Goal: Communication & Community: Answer question/provide support

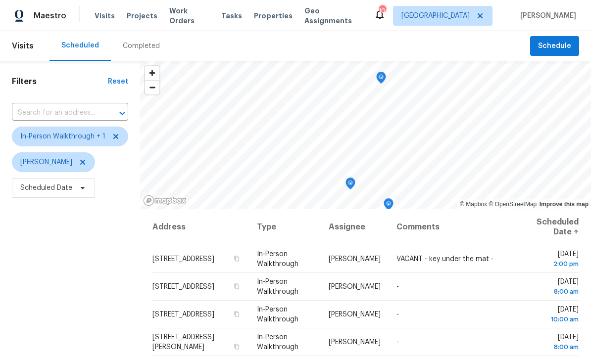
scroll to position [55, 0]
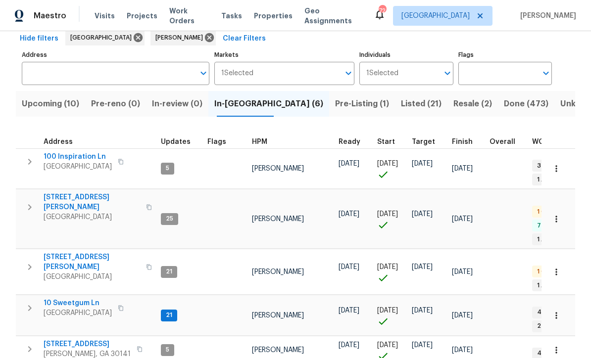
scroll to position [49, 0]
click at [68, 299] on span "10 Sweetgum Ln" at bounding box center [78, 304] width 68 height 10
click at [68, 155] on span "100 Inspiration Ln" at bounding box center [78, 157] width 68 height 10
click at [65, 193] on span "306 Cooper Creek Dr" at bounding box center [92, 203] width 97 height 20
click at [55, 253] on span "61 Jeanette St" at bounding box center [92, 263] width 97 height 20
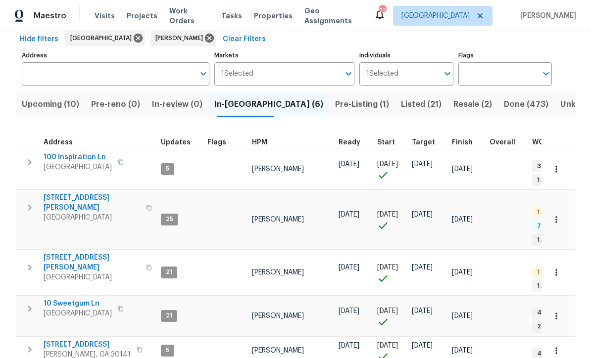
click at [54, 340] on span "386 Hill Crest Cir" at bounding box center [87, 345] width 87 height 10
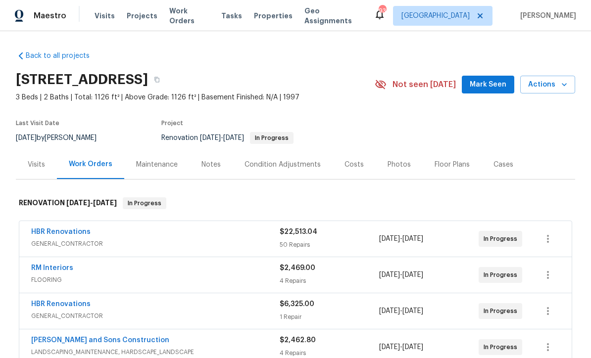
click at [486, 87] on span "Mark Seen" at bounding box center [488, 85] width 37 height 12
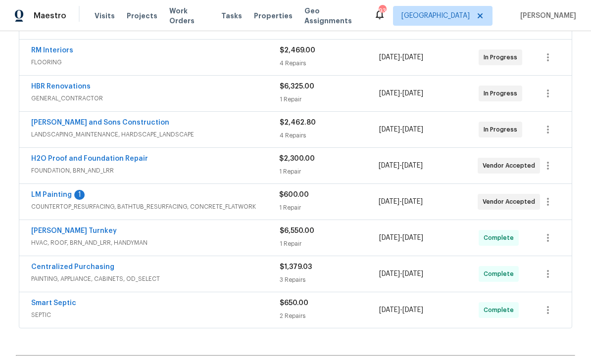
scroll to position [232, 0]
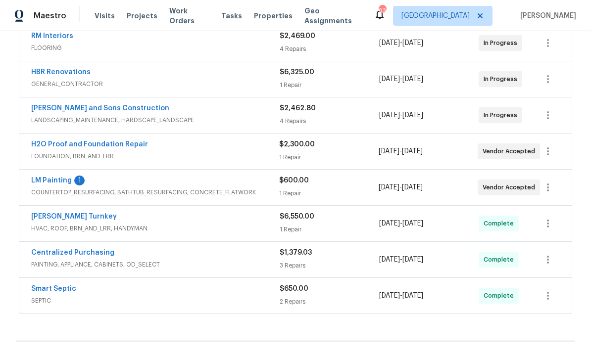
click at [44, 180] on link "LM Painting" at bounding box center [51, 180] width 41 height 7
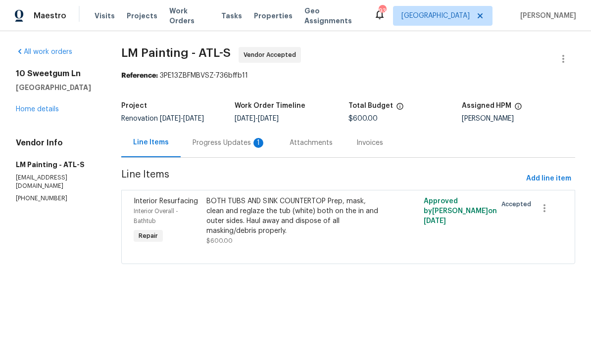
click at [247, 147] on div "Progress Updates 1" at bounding box center [229, 143] width 73 height 10
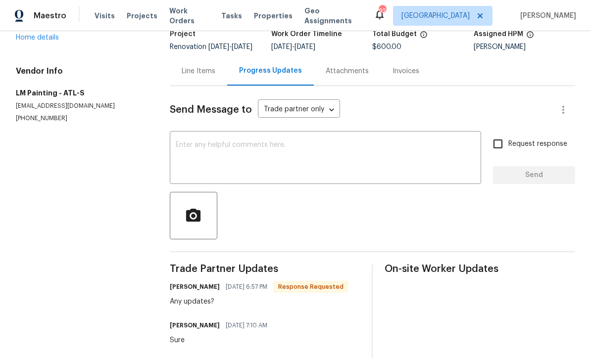
scroll to position [45, 0]
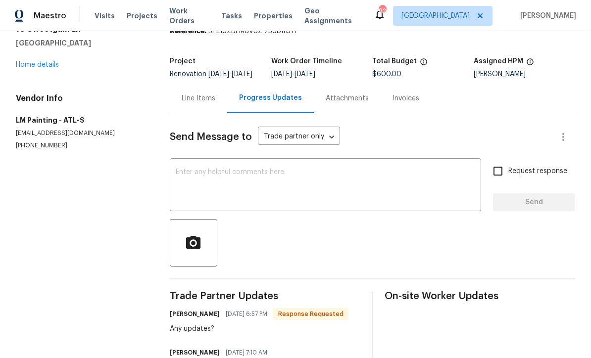
click at [185, 174] on div "x ​" at bounding box center [325, 186] width 311 height 50
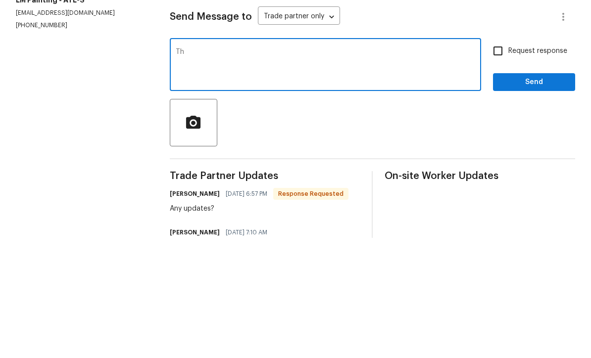
type textarea "T"
type textarea "We have big scope in this home please wait I will let you know when will be rea…"
click at [499, 161] on input "Request response" at bounding box center [498, 171] width 21 height 21
checkbox input "true"
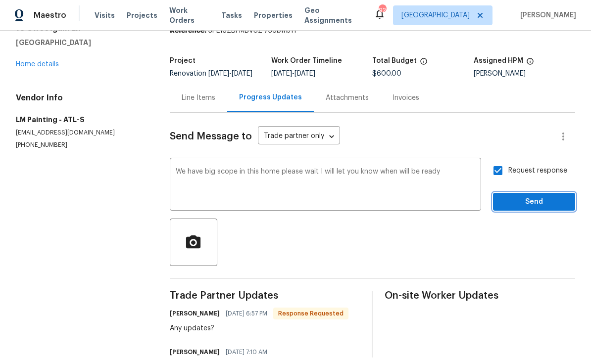
click at [526, 197] on span "Send" at bounding box center [534, 203] width 66 height 12
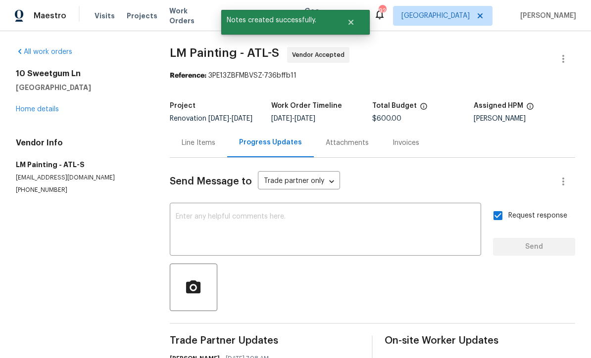
click at [34, 106] on link "Home details" at bounding box center [37, 109] width 43 height 7
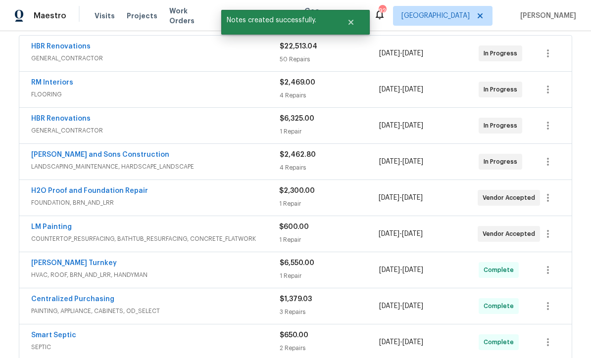
scroll to position [199, 0]
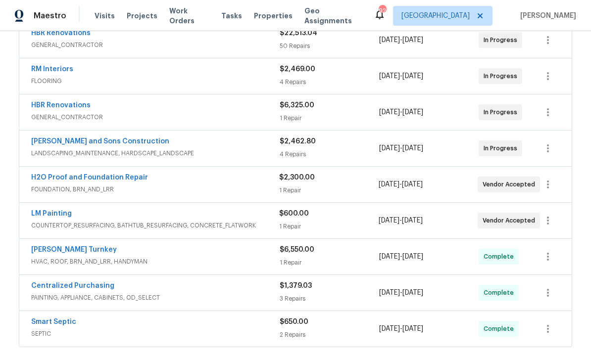
click at [75, 174] on link "H2O Proof and Foundation Repair" at bounding box center [89, 177] width 117 height 7
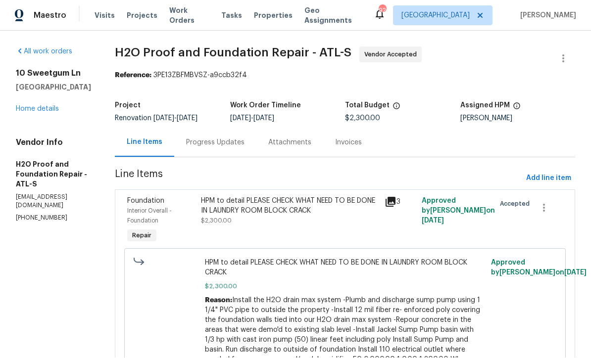
scroll to position [0, 0]
click at [186, 145] on div "Progress Updates" at bounding box center [215, 143] width 58 height 10
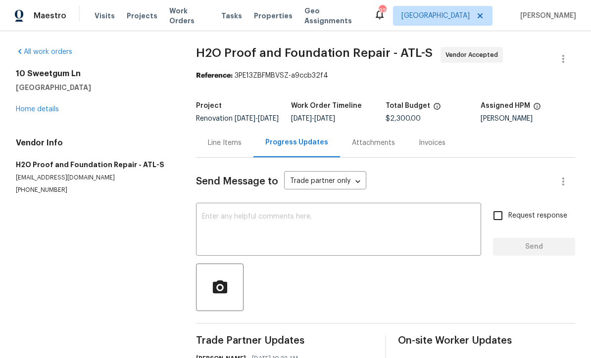
click at [30, 107] on link "Home details" at bounding box center [37, 109] width 43 height 7
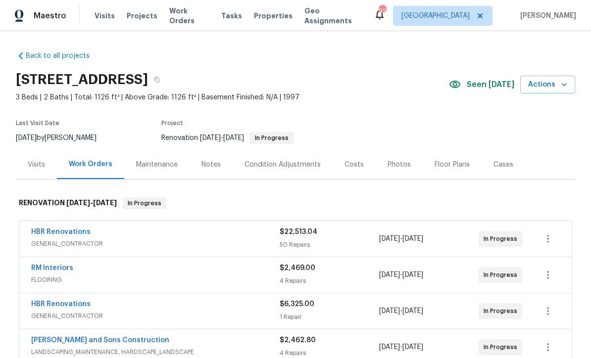
click at [207, 166] on div "Notes" at bounding box center [210, 165] width 19 height 10
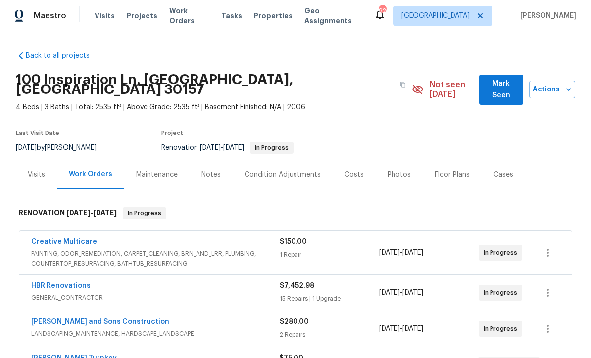
click at [491, 90] on span "Mark Seen" at bounding box center [501, 90] width 28 height 24
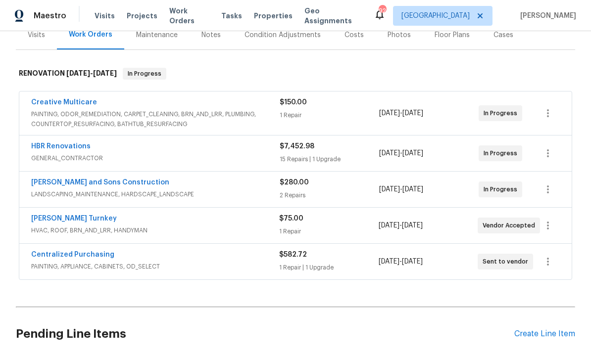
scroll to position [145, 0]
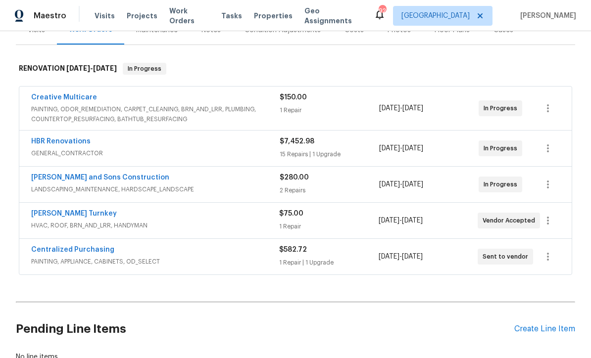
click at [57, 138] on link "HBR Renovations" at bounding box center [60, 141] width 59 height 7
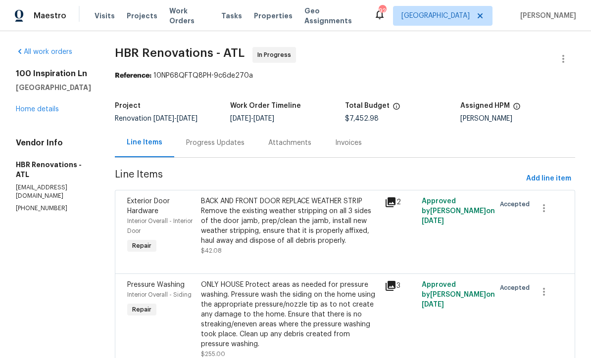
click at [202, 144] on div "Progress Updates" at bounding box center [215, 143] width 58 height 10
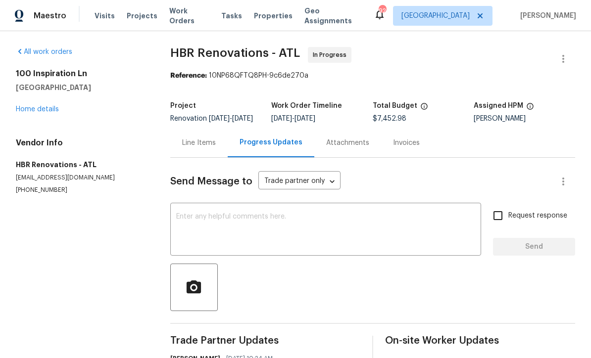
click at [179, 222] on textarea at bounding box center [325, 230] width 299 height 35
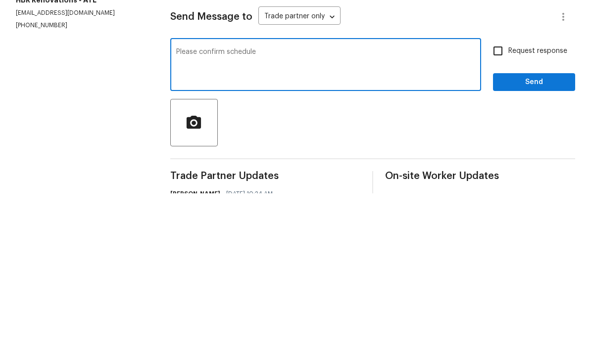
type textarea "Please confirm schedule"
click at [496, 205] on input "Request response" at bounding box center [498, 215] width 21 height 21
checkbox input "true"
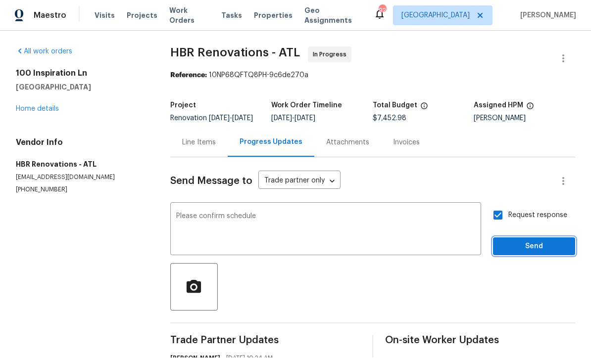
click at [527, 241] on span "Send" at bounding box center [534, 247] width 66 height 12
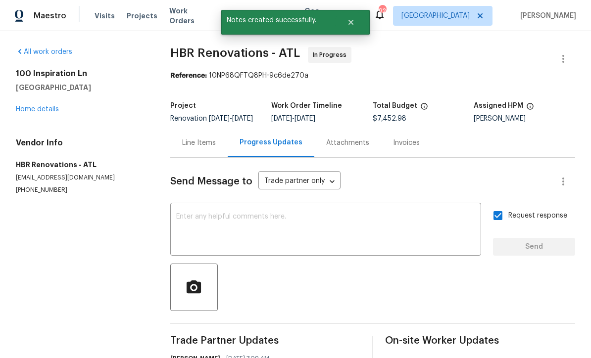
click at [35, 106] on link "Home details" at bounding box center [37, 109] width 43 height 7
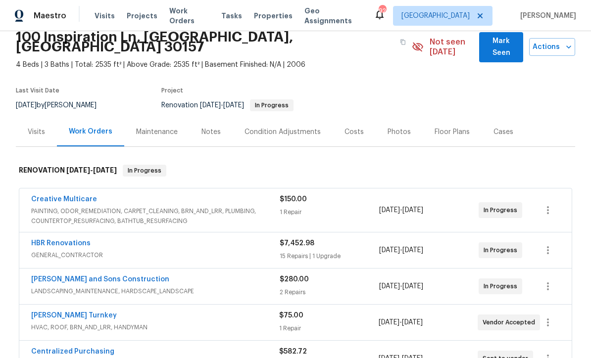
scroll to position [49, 0]
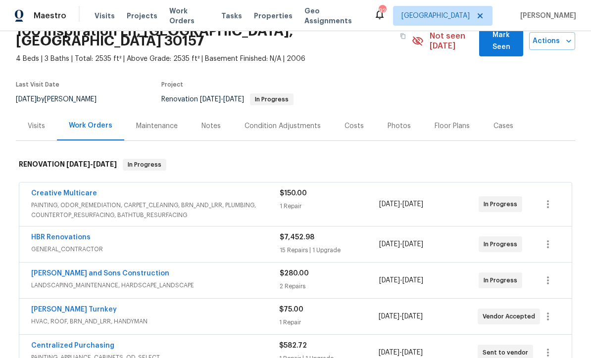
click at [56, 234] on link "HBR Renovations" at bounding box center [60, 237] width 59 height 7
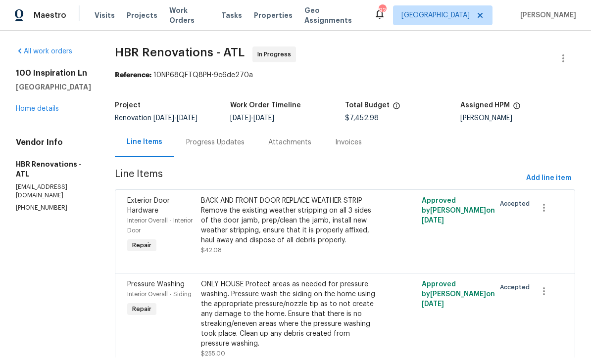
scroll to position [0, 0]
click at [198, 142] on div "Progress Updates" at bounding box center [215, 143] width 58 height 10
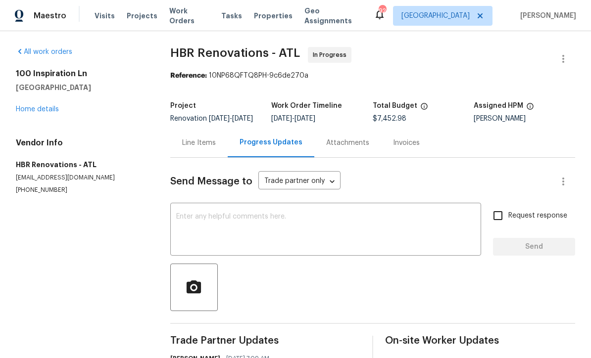
click at [178, 222] on textarea at bounding box center [325, 230] width 299 height 35
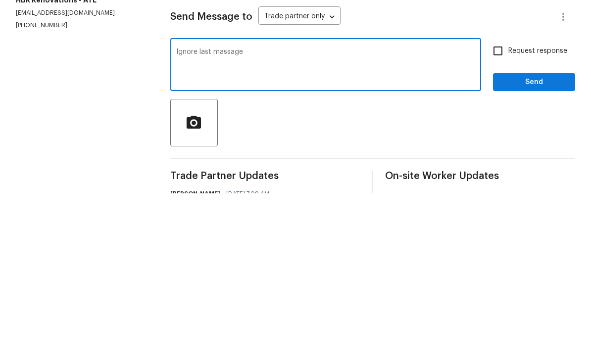
type textarea "Ignore last massage"
click at [495, 205] on input "Request response" at bounding box center [498, 215] width 21 height 21
checkbox input "true"
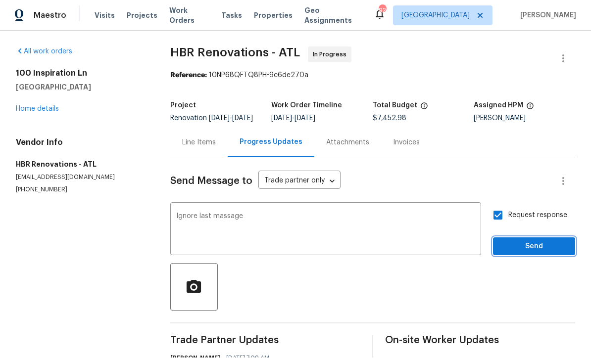
click at [523, 241] on span "Send" at bounding box center [534, 247] width 66 height 12
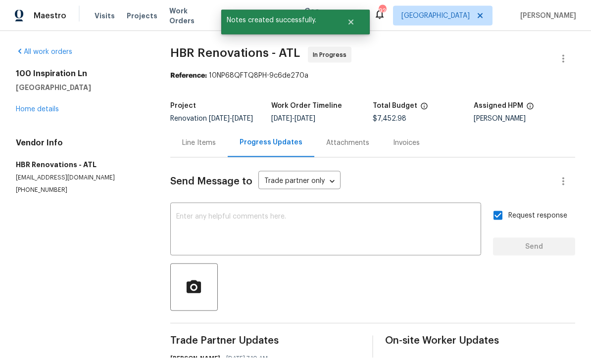
click at [30, 106] on link "Home details" at bounding box center [37, 109] width 43 height 7
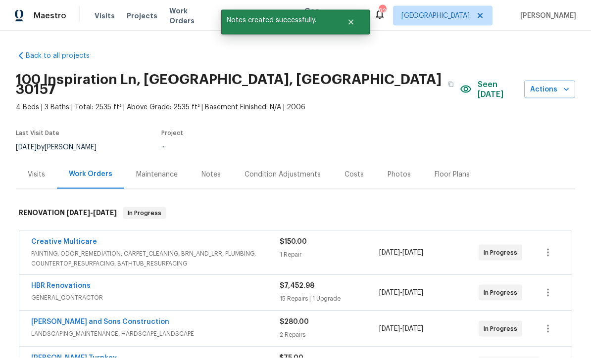
scroll to position [1, 0]
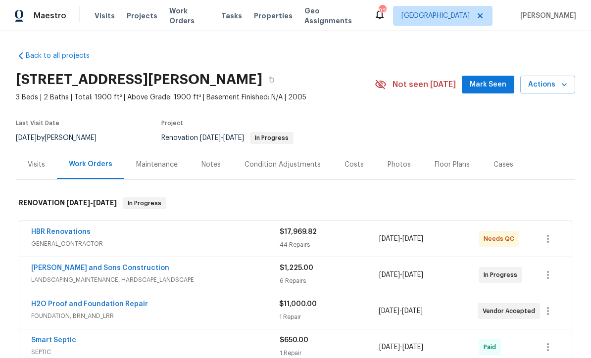
click at [492, 86] on span "Mark Seen" at bounding box center [488, 85] width 37 height 12
click at [496, 90] on span "Mark Seen" at bounding box center [488, 85] width 37 height 12
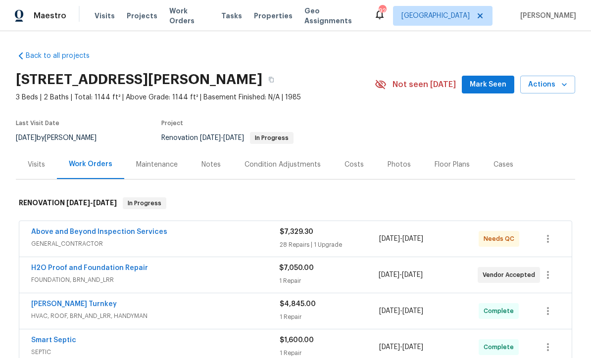
click at [498, 87] on span "Mark Seen" at bounding box center [488, 85] width 37 height 12
click at [73, 235] on link "Above and Beyond Inspection Services" at bounding box center [99, 232] width 136 height 7
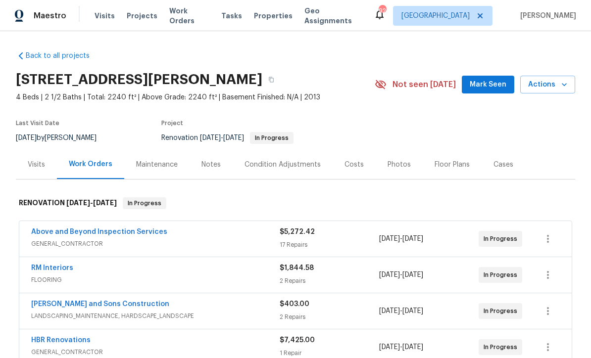
click at [498, 89] on span "Mark Seen" at bounding box center [488, 85] width 37 height 12
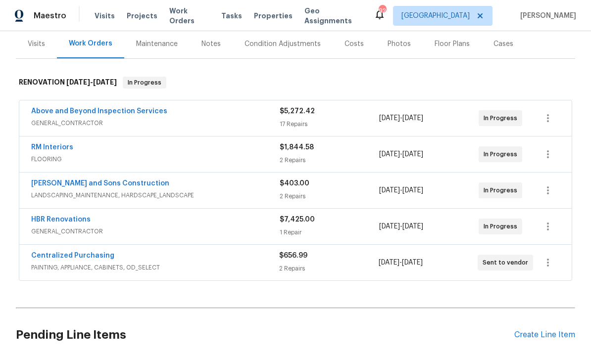
scroll to position [123, 0]
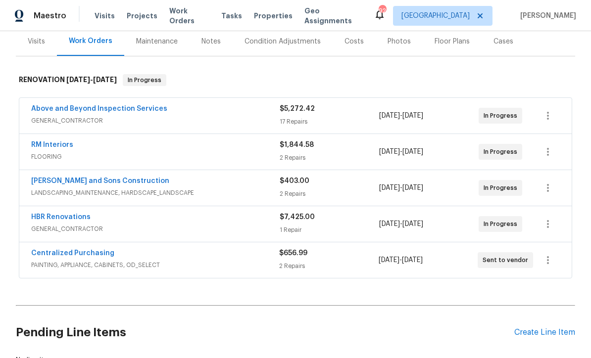
click at [52, 220] on link "HBR Renovations" at bounding box center [60, 217] width 59 height 7
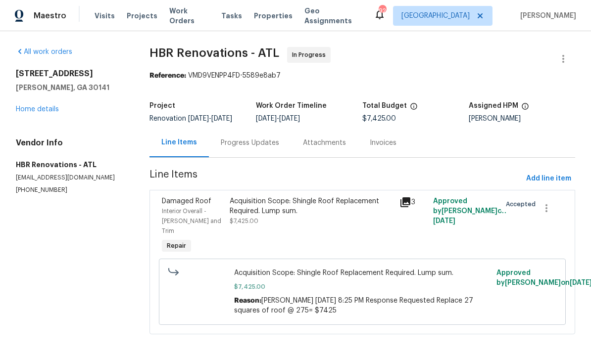
click at [247, 148] on div "Progress Updates" at bounding box center [250, 143] width 58 height 10
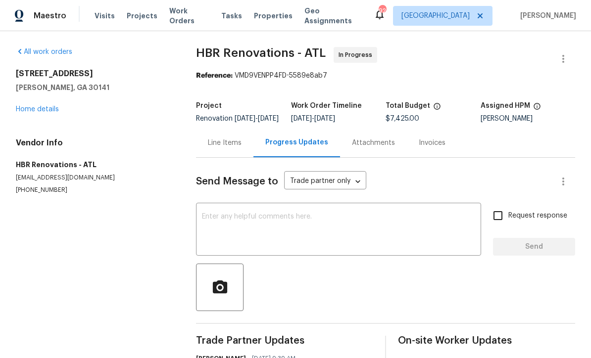
click at [205, 222] on textarea at bounding box center [338, 230] width 273 height 35
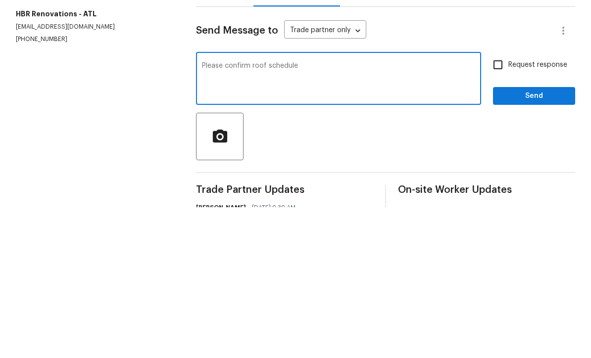
type textarea "Please confirm roof schedule"
click at [502, 205] on input "Request response" at bounding box center [498, 215] width 21 height 21
checkbox input "true"
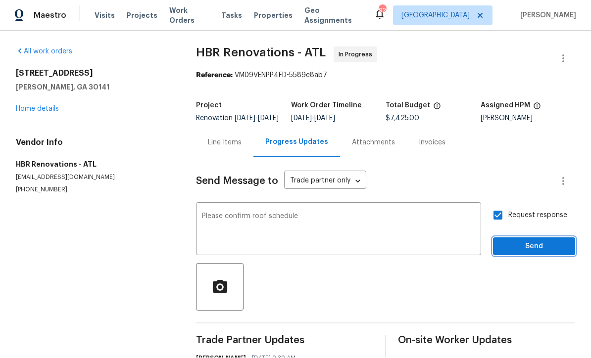
click at [528, 241] on span "Send" at bounding box center [534, 247] width 66 height 12
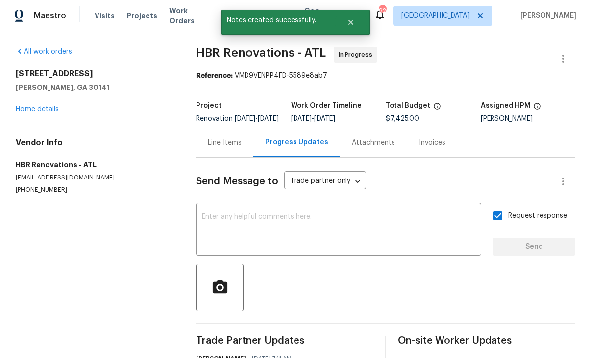
click at [33, 106] on link "Home details" at bounding box center [37, 109] width 43 height 7
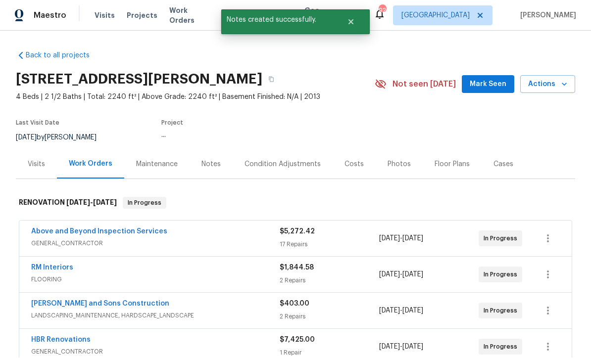
scroll to position [0, 0]
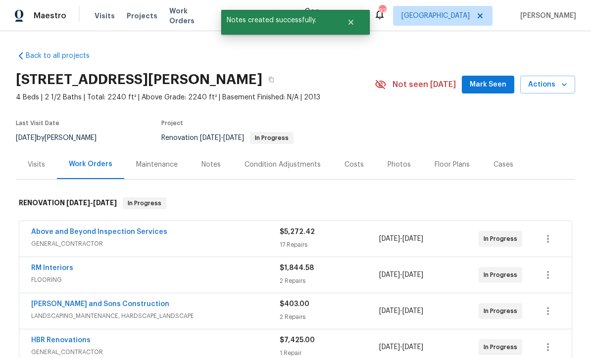
click at [495, 89] on span "Mark Seen" at bounding box center [488, 85] width 37 height 12
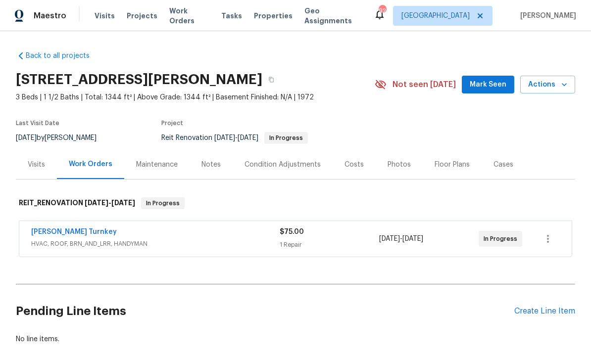
click at [498, 85] on span "Mark Seen" at bounding box center [488, 85] width 37 height 12
